Goal: Use online tool/utility: Use online tool/utility

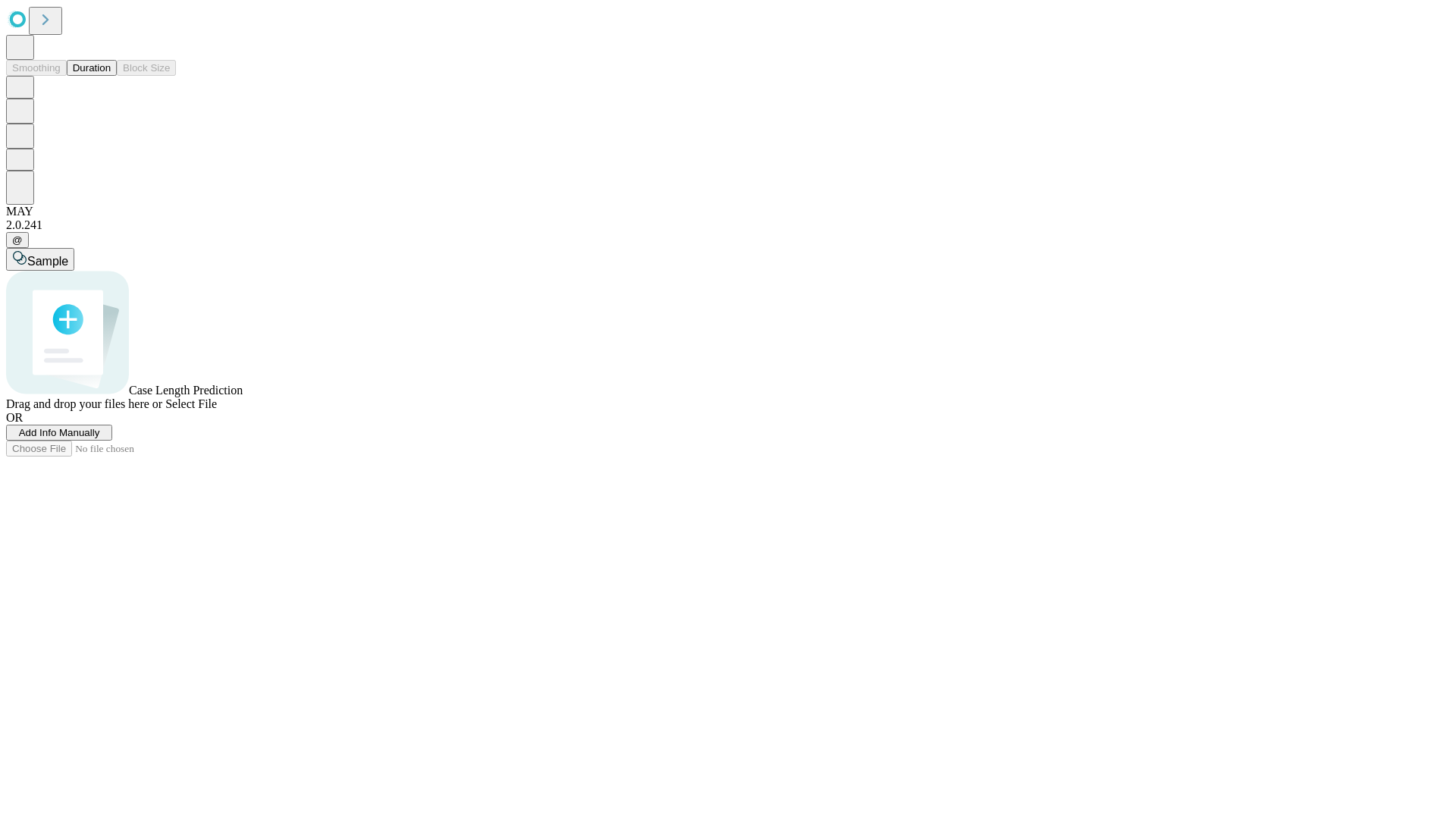
click at [100, 439] on span "Add Info Manually" at bounding box center [59, 433] width 81 height 12
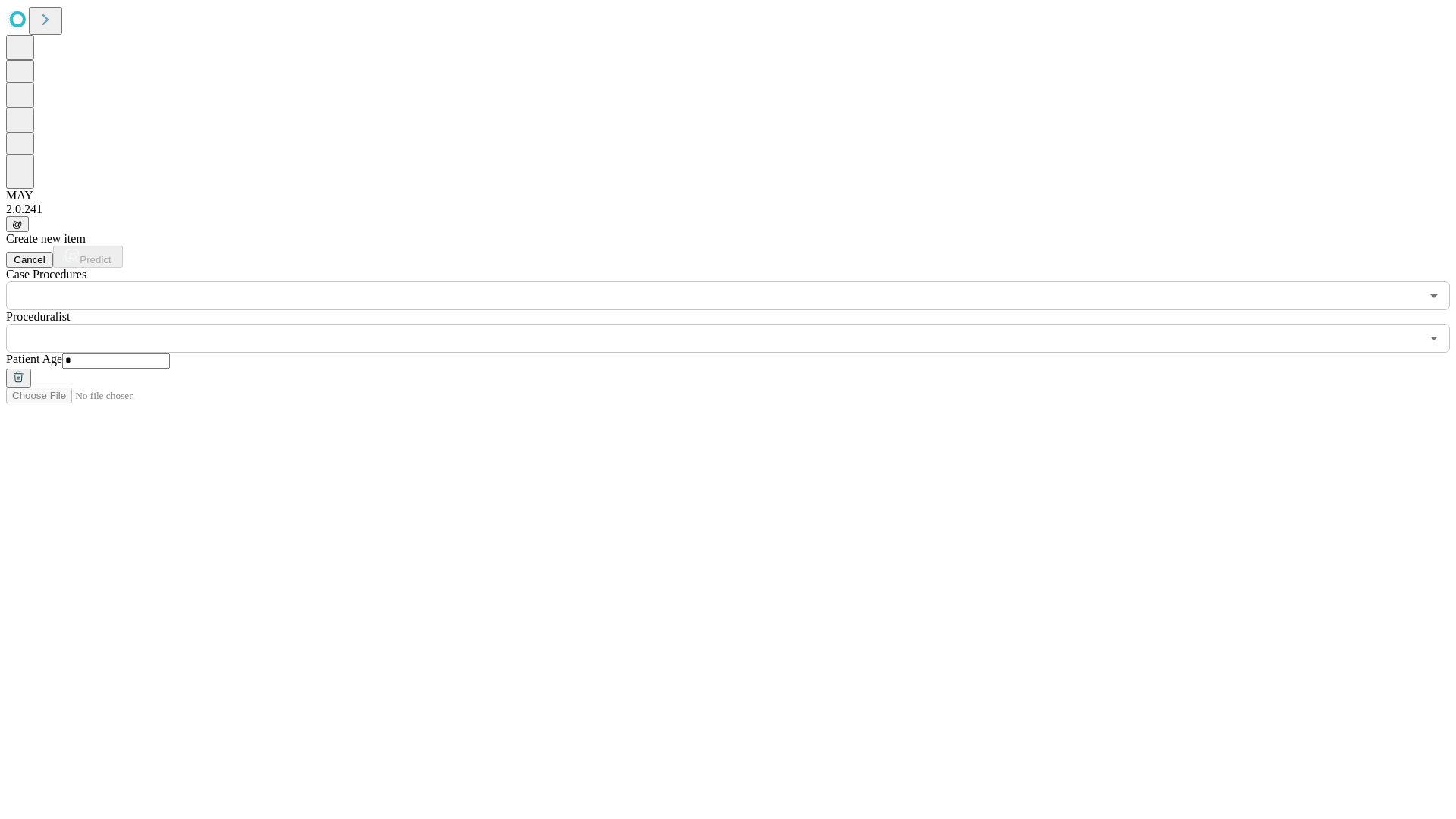
type input "*"
click at [739, 324] on input "text" at bounding box center [713, 338] width 1415 height 29
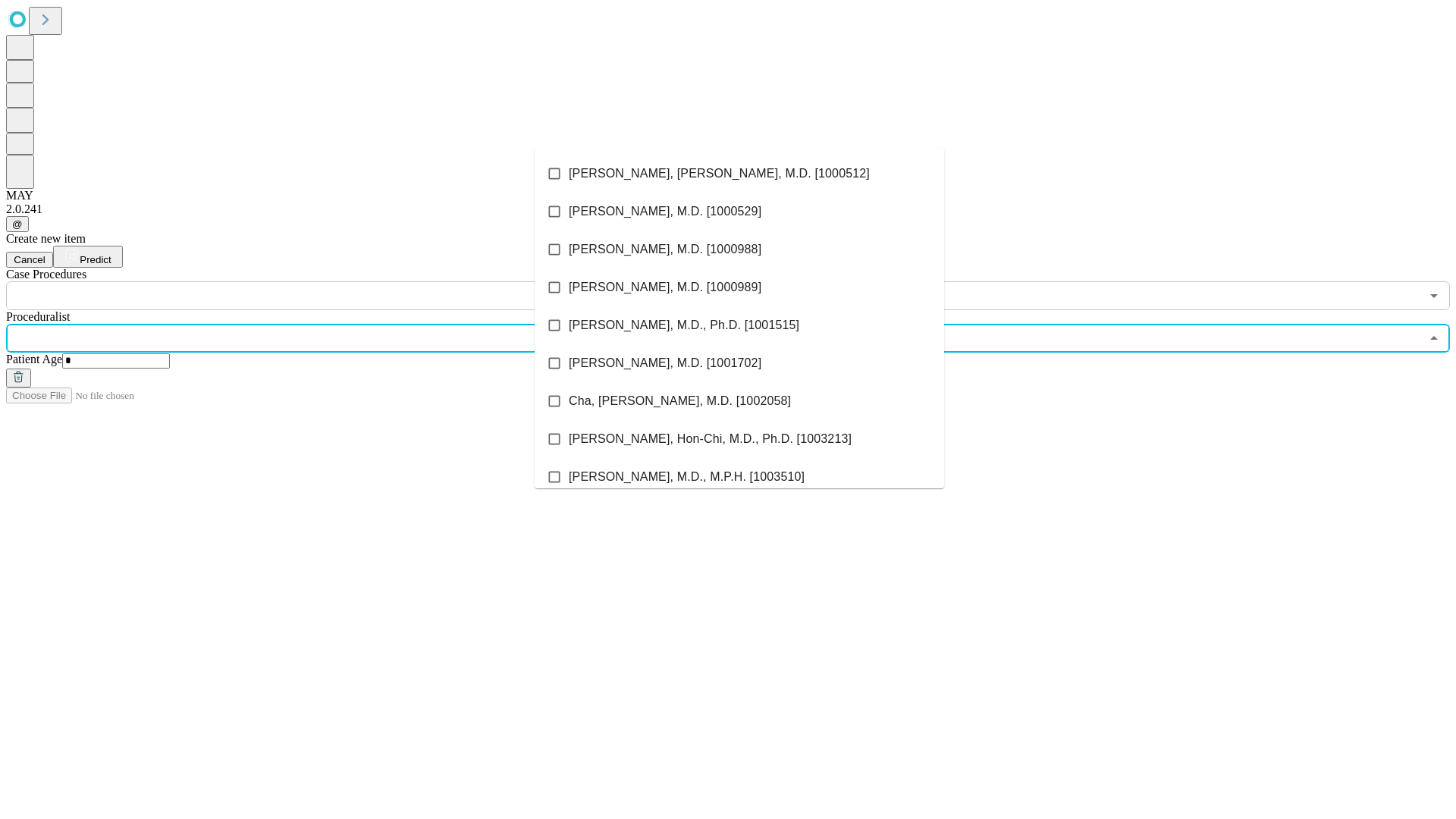
click at [740, 173] on li "[PERSON_NAME], [PERSON_NAME], M.D. [1000512]" at bounding box center [740, 173] width 409 height 38
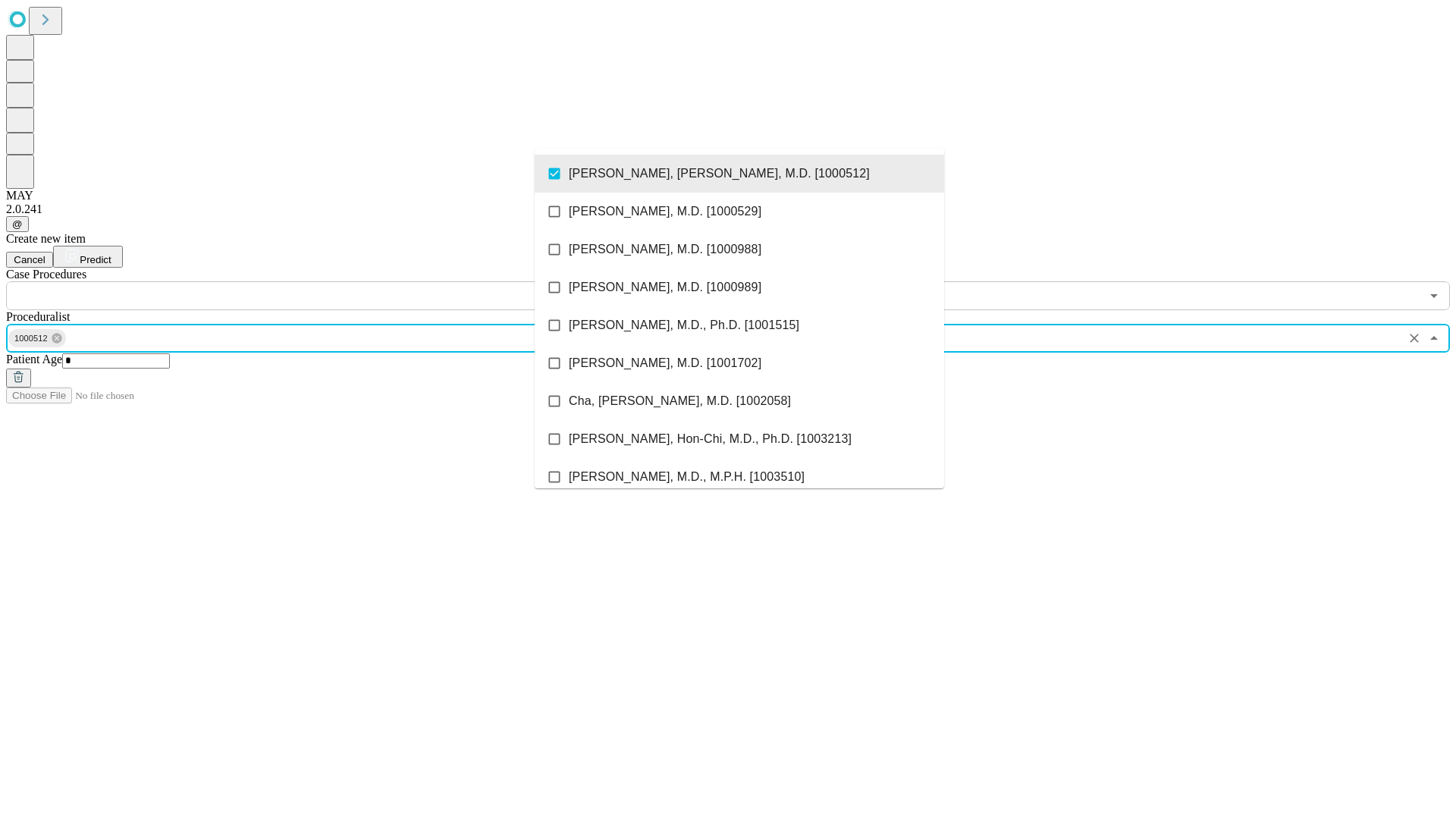
click at [319, 281] on input "text" at bounding box center [713, 295] width 1415 height 29
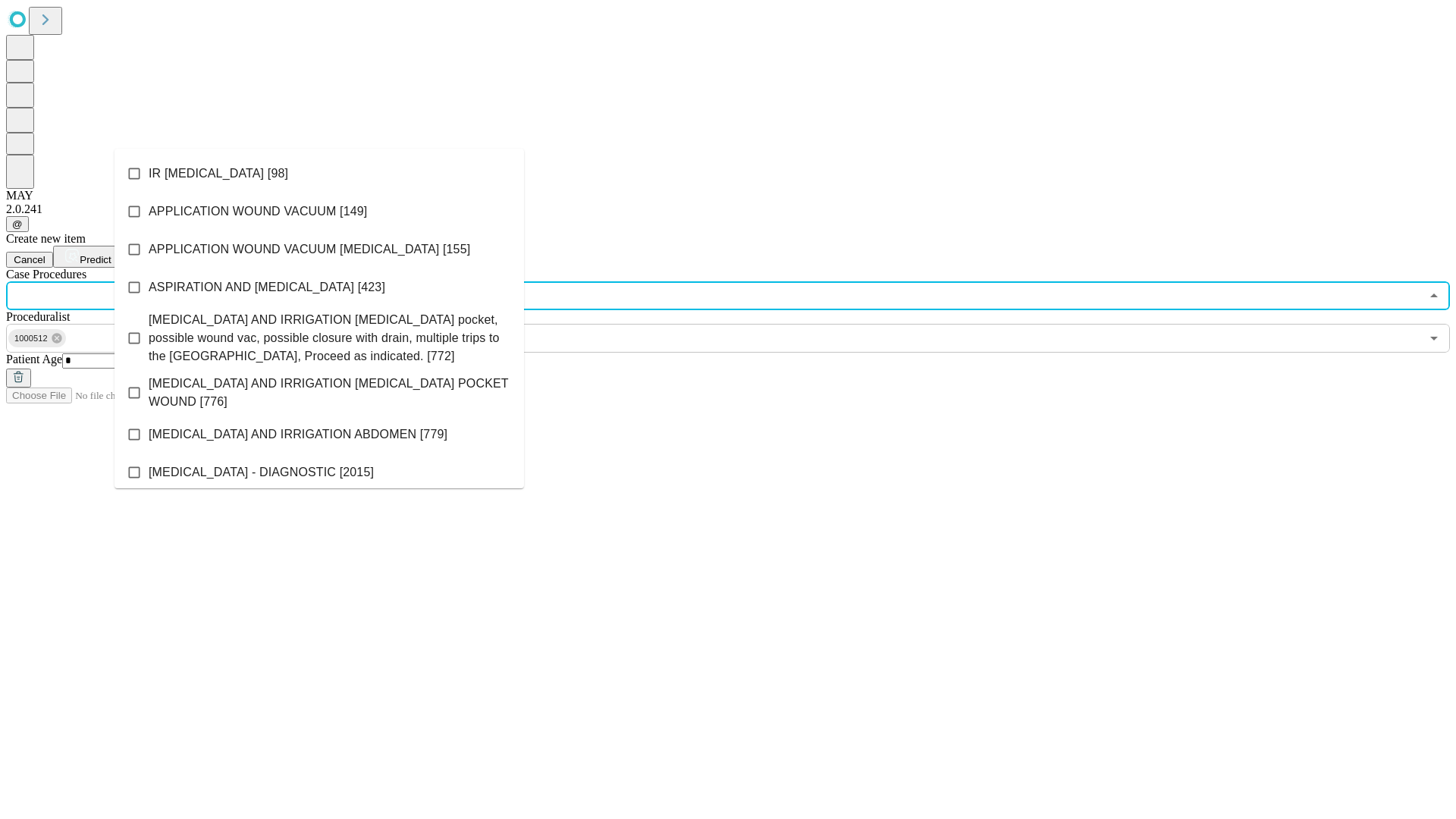
click at [320, 173] on li "IR [MEDICAL_DATA] [98]" at bounding box center [319, 173] width 409 height 38
click at [111, 254] on span "Predict" at bounding box center [95, 260] width 31 height 12
